Goal: Task Accomplishment & Management: Manage account settings

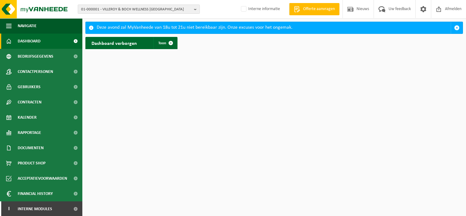
click at [119, 8] on span "01-000001 - VILLEROY & BOCH WELLNESS NV" at bounding box center [136, 9] width 110 height 9
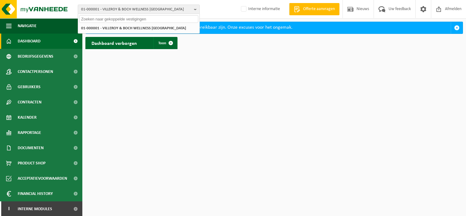
click at [109, 18] on input "text" at bounding box center [138, 19] width 119 height 8
paste input "10-840172"
type input "10-840172"
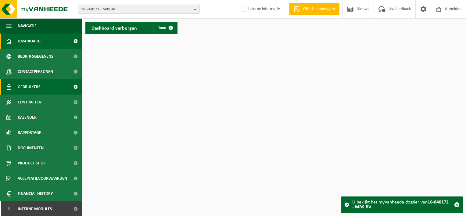
click at [32, 85] on span "Gebruikers" at bounding box center [29, 86] width 23 height 15
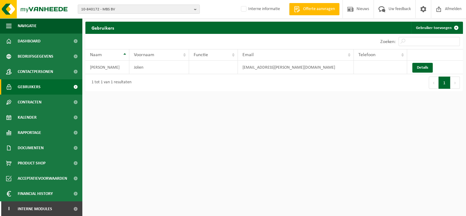
click at [94, 8] on span "10-840172 - MBS BV" at bounding box center [136, 9] width 110 height 9
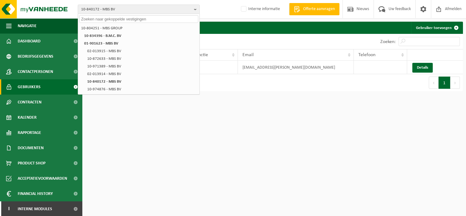
click at [110, 17] on input "text" at bounding box center [138, 19] width 119 height 8
paste input "10-800383"
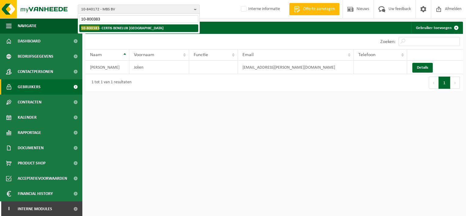
type input "10-800383"
click at [109, 27] on strong "10-800383 - CERTIS BENELUX NV" at bounding box center [122, 28] width 82 height 5
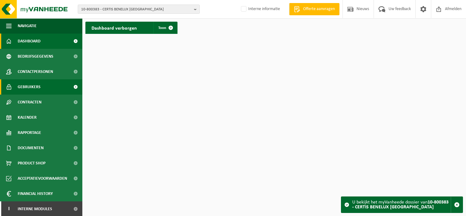
click at [30, 87] on span "Gebruikers" at bounding box center [29, 86] width 23 height 15
